Goal: Task Accomplishment & Management: Manage account settings

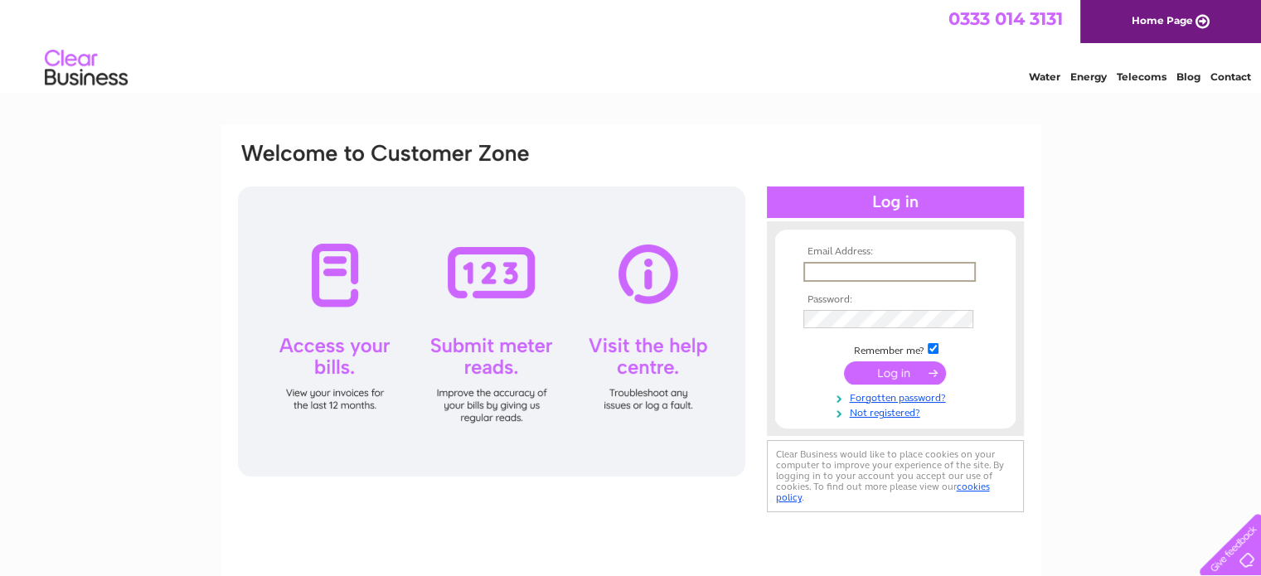
click at [808, 271] on input "text" at bounding box center [890, 272] width 172 height 20
type input "cairns@eastneukplumbers.co.uk"
click at [919, 374] on input "submit" at bounding box center [895, 372] width 102 height 23
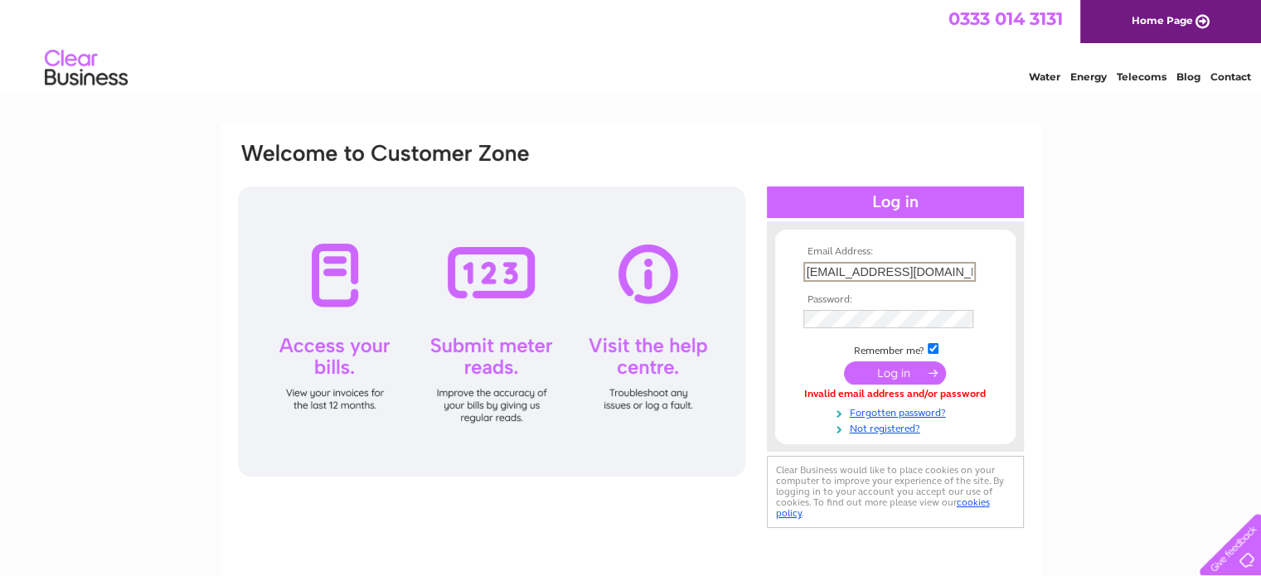
click at [913, 277] on input "cairns@eastneukplumbers.co.uk" at bounding box center [890, 272] width 172 height 20
drag, startPoint x: 913, startPoint y: 277, endPoint x: 940, endPoint y: 268, distance: 28.1
click at [940, 268] on input "cairns@eastneukplumbers.co.uk" at bounding box center [890, 272] width 172 height 20
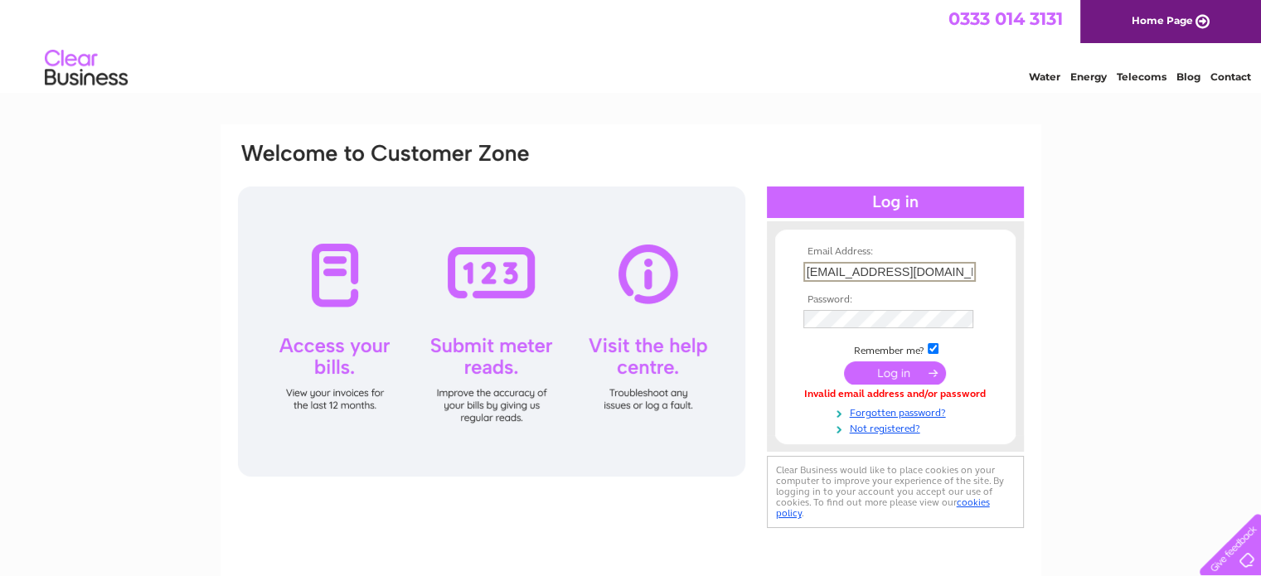
scroll to position [0, 0]
type input "cairns@enpd.co.uk"
click at [896, 373] on input "submit" at bounding box center [895, 371] width 102 height 23
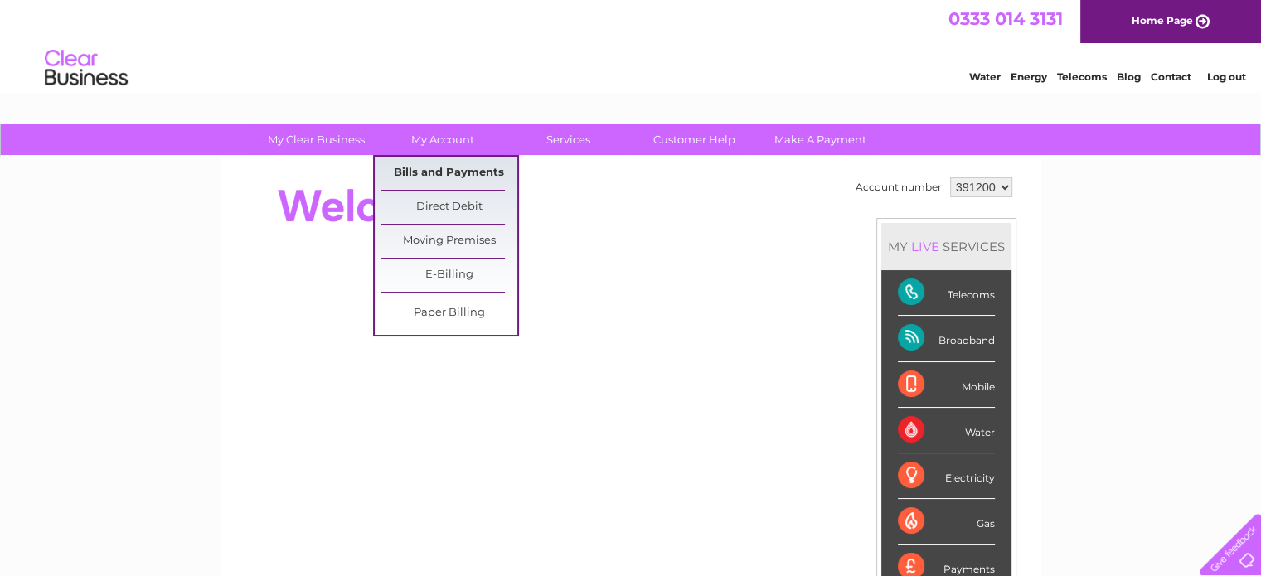
click at [432, 175] on link "Bills and Payments" at bounding box center [449, 173] width 137 height 33
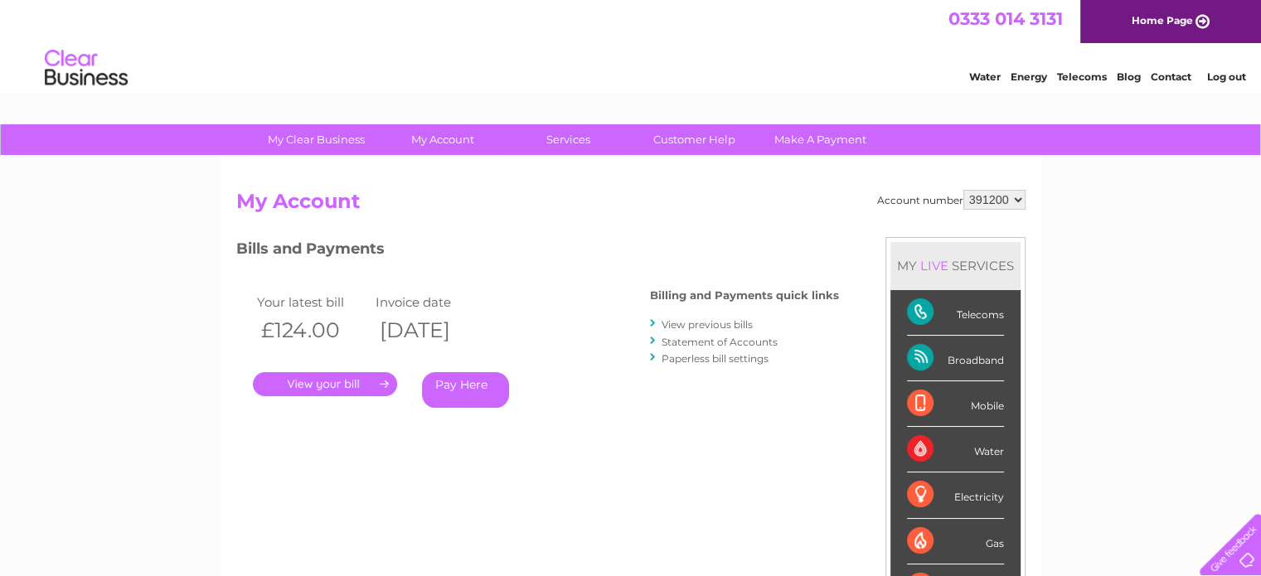
click at [312, 379] on link "." at bounding box center [325, 384] width 144 height 24
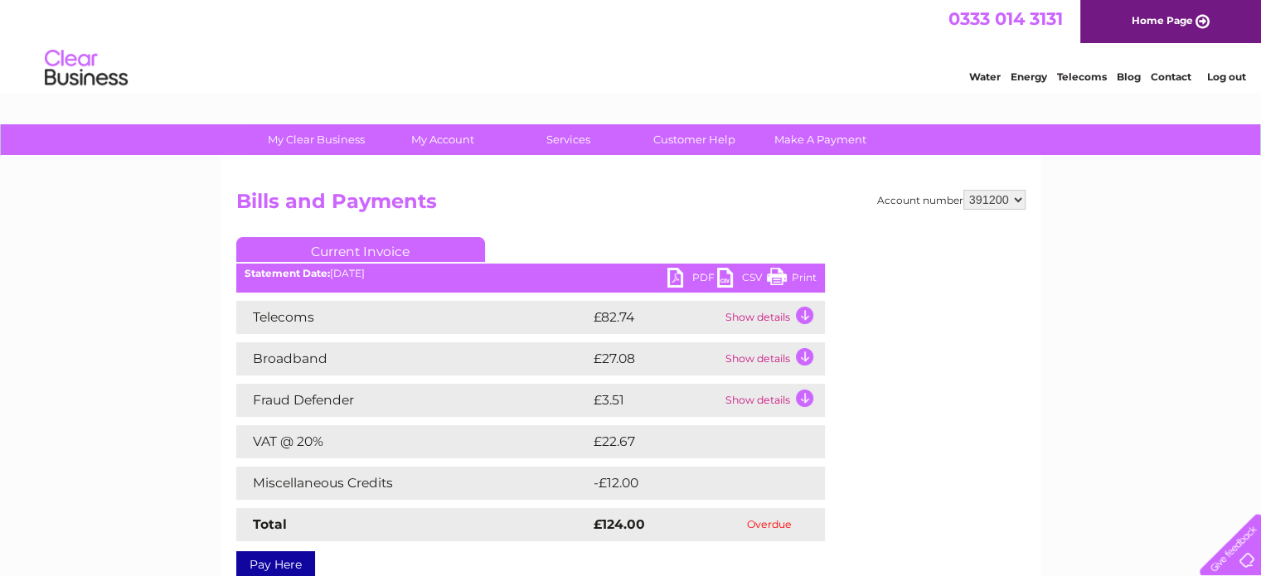
click at [746, 318] on td "Show details" at bounding box center [773, 317] width 104 height 33
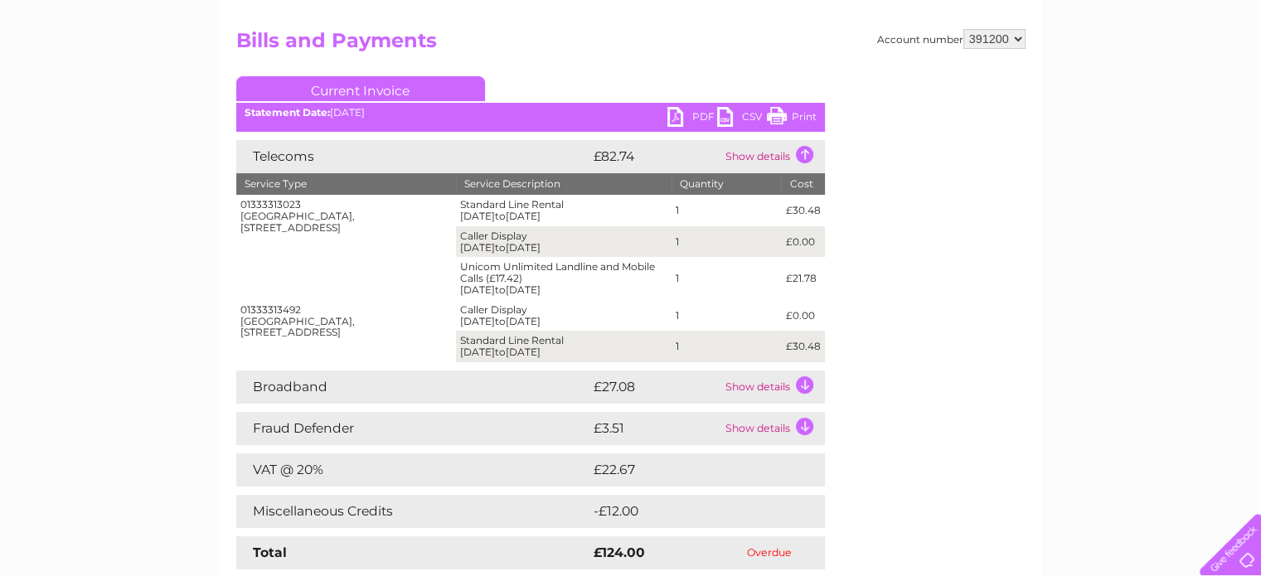
scroll to position [166, 0]
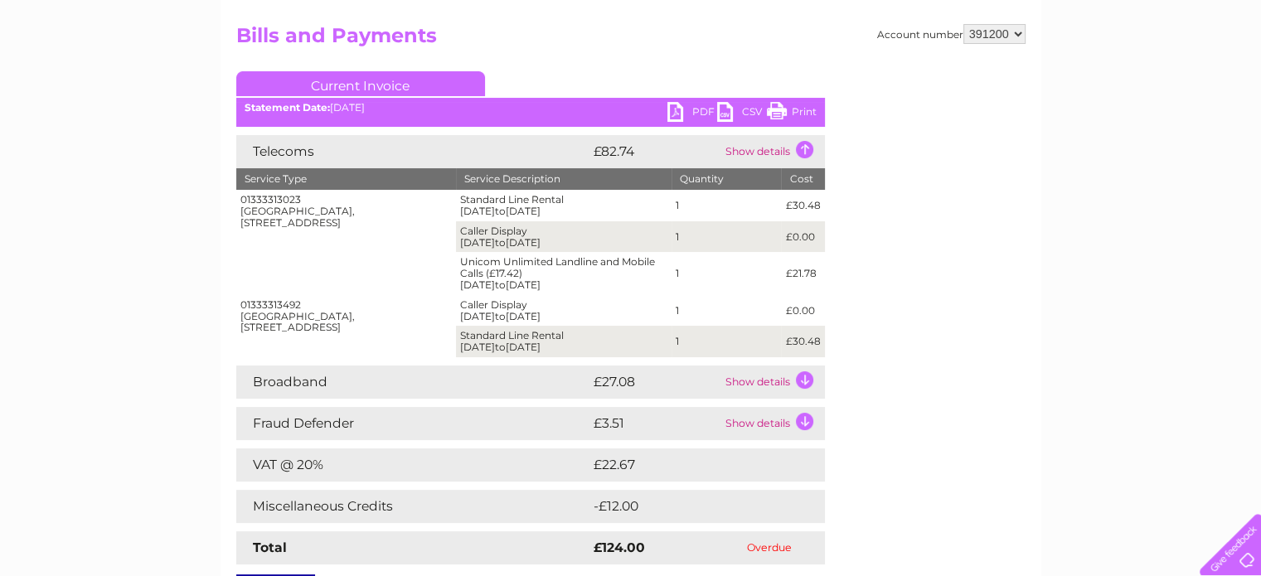
click at [760, 381] on td "Show details" at bounding box center [773, 382] width 104 height 33
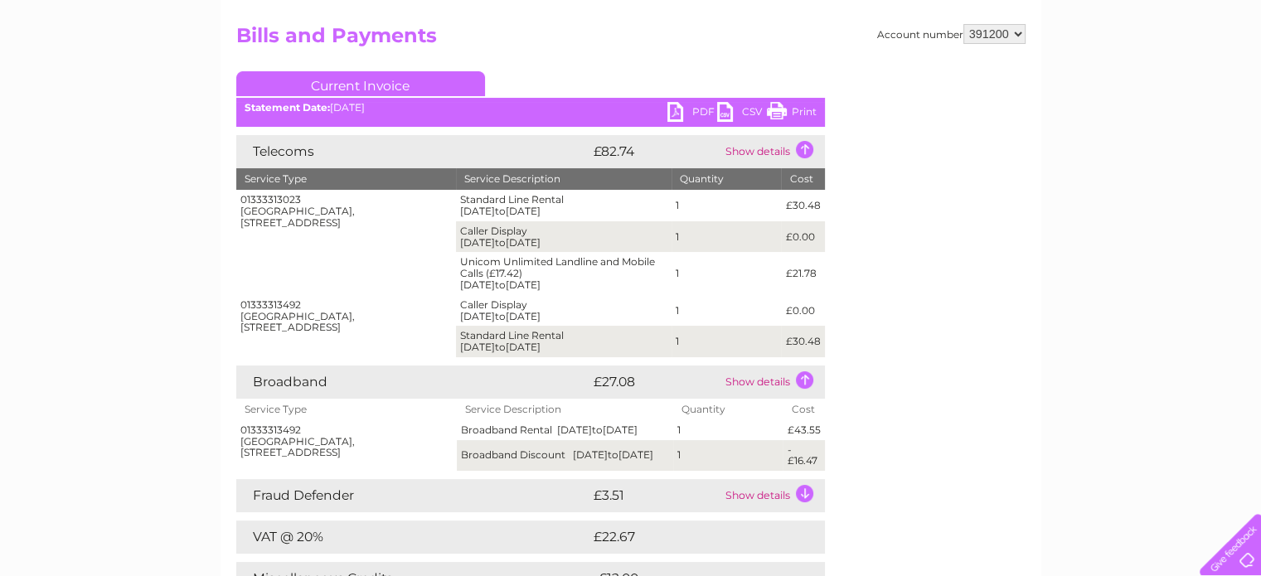
click at [805, 147] on td "Show details" at bounding box center [773, 151] width 104 height 33
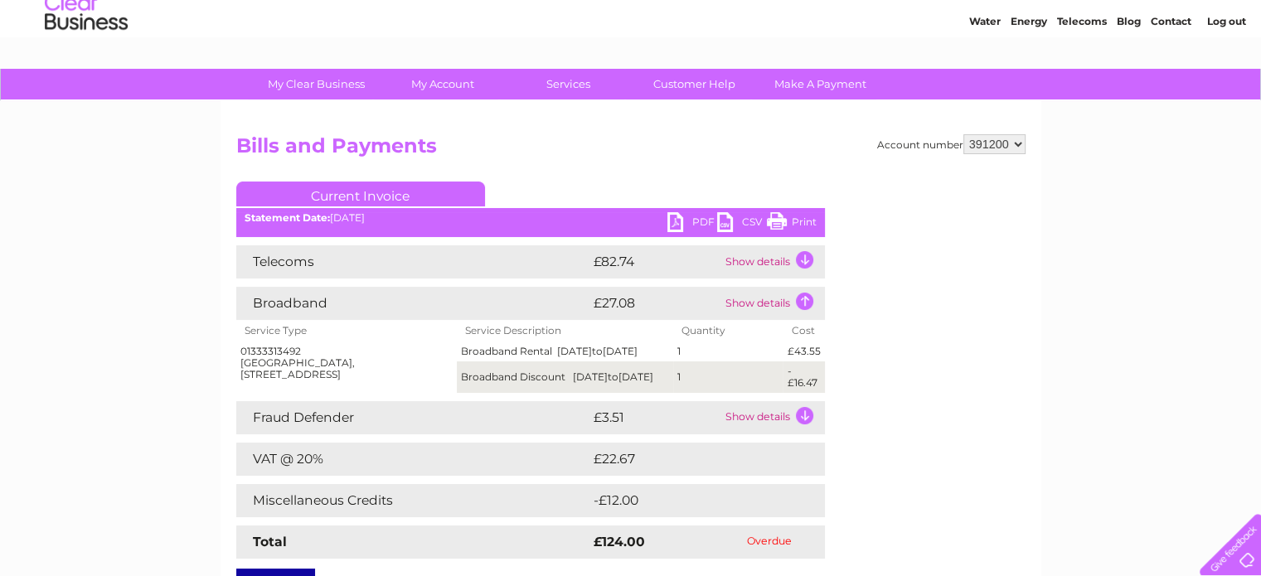
scroll to position [0, 0]
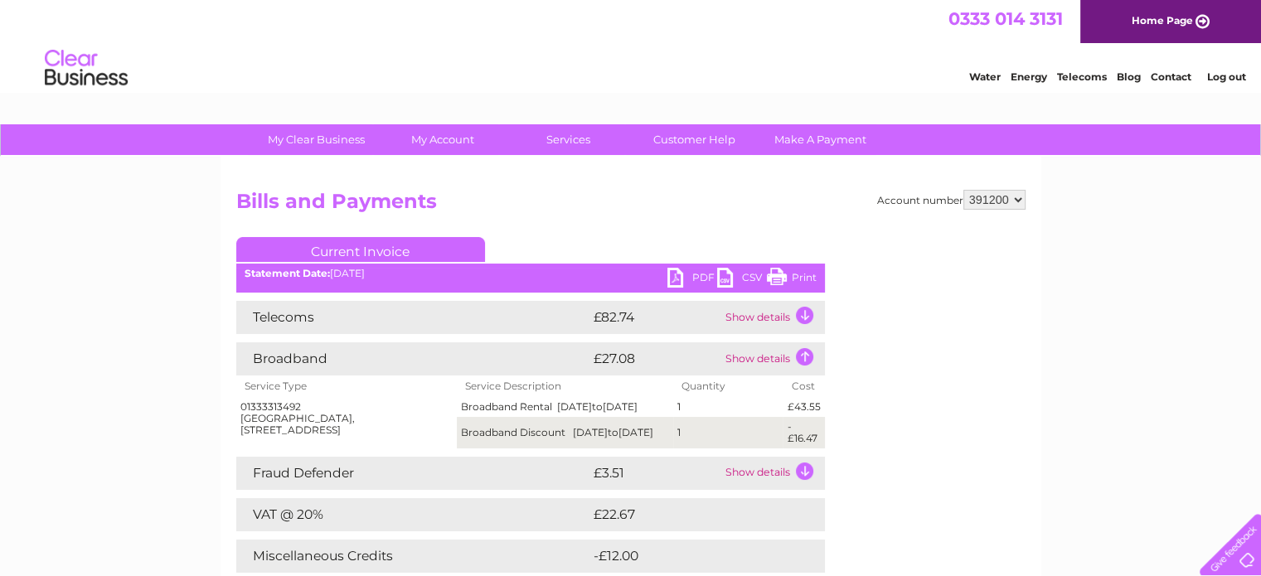
click at [1123, 371] on div "My Clear Business Login Details My Details My Preferences Link Account My Accou…" at bounding box center [630, 534] width 1261 height 820
